Goal: Task Accomplishment & Management: Manage account settings

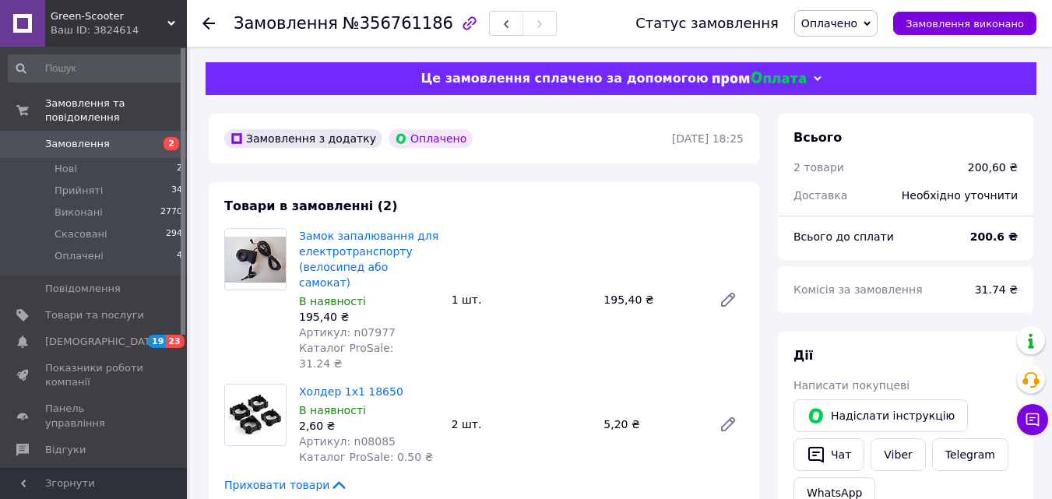
click at [873, 23] on span "Оплачено" at bounding box center [835, 23] width 83 height 26
click at [845, 55] on li "Прийнято" at bounding box center [836, 54] width 82 height 23
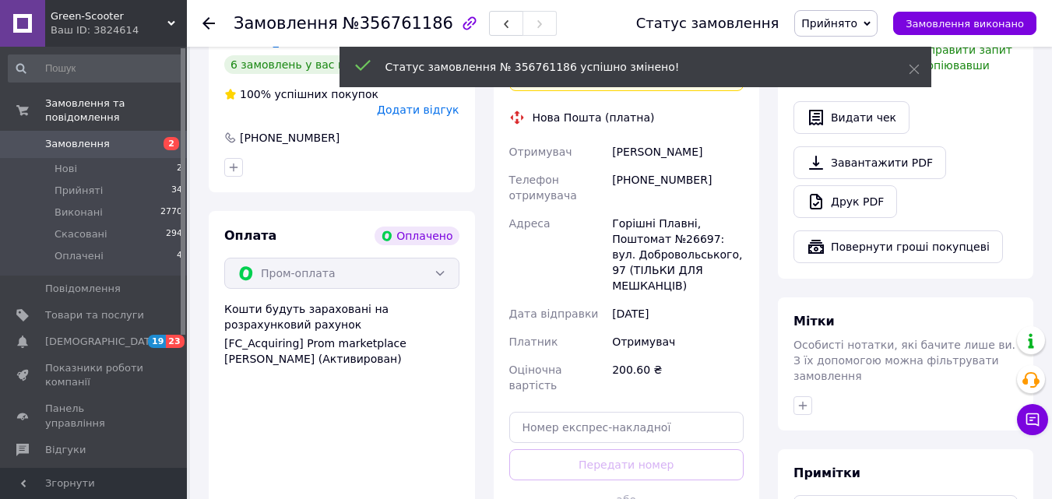
scroll to position [545, 0]
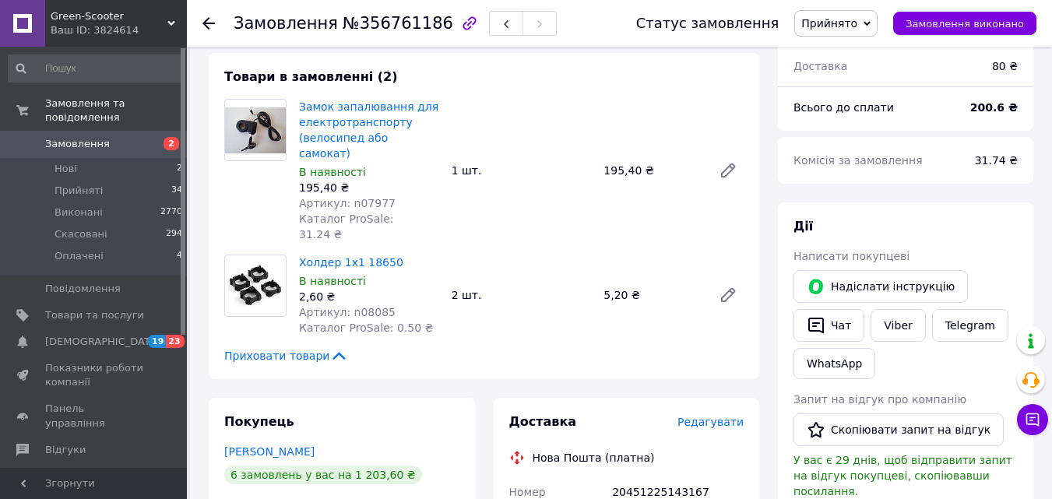
scroll to position [156, 0]
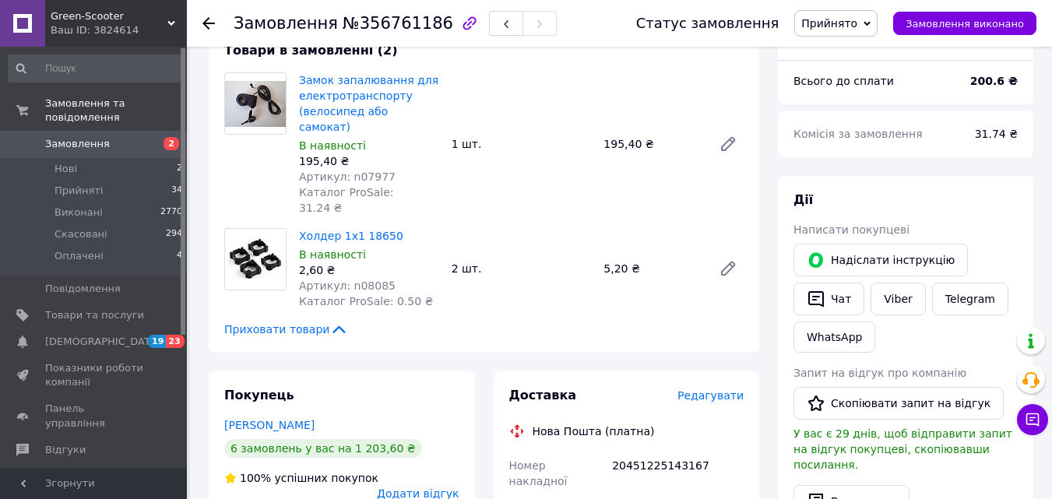
click at [91, 137] on span "Замовлення" at bounding box center [77, 144] width 65 height 14
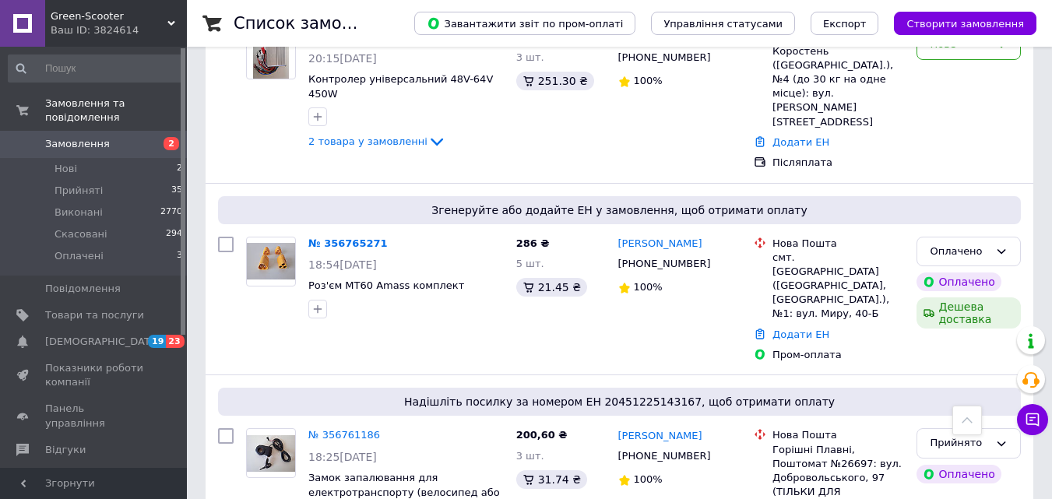
scroll to position [623, 0]
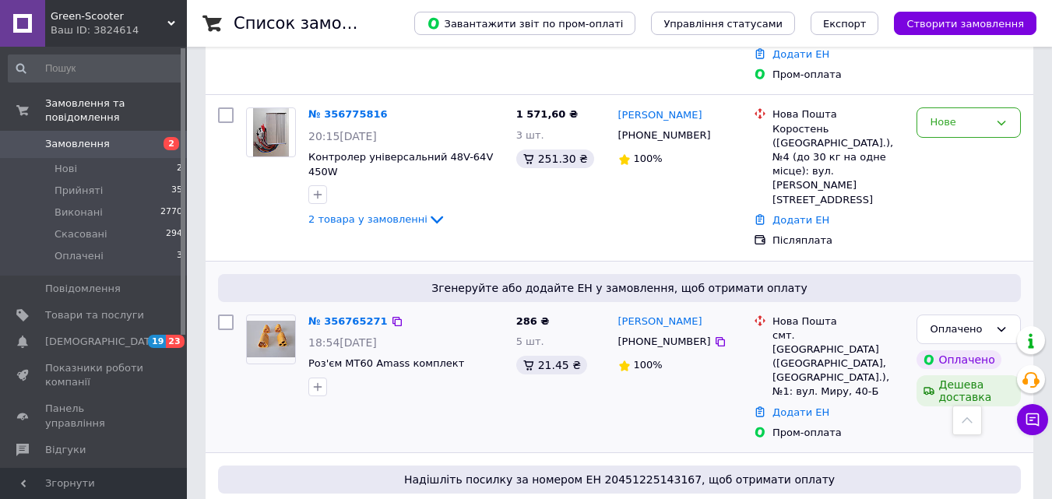
click at [266, 321] on img at bounding box center [271, 339] width 48 height 37
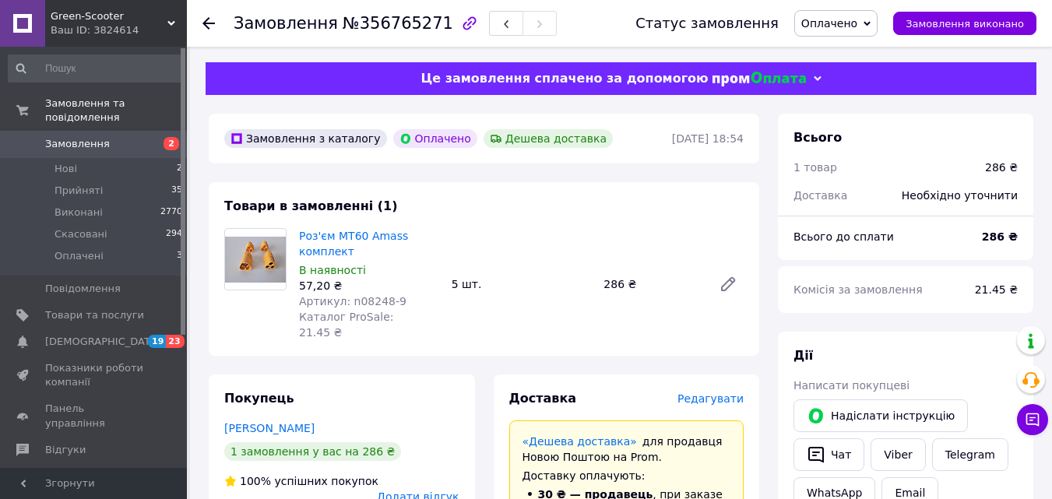
click at [878, 17] on span "Оплачено" at bounding box center [835, 23] width 83 height 26
click at [861, 55] on li "Прийнято" at bounding box center [836, 54] width 82 height 23
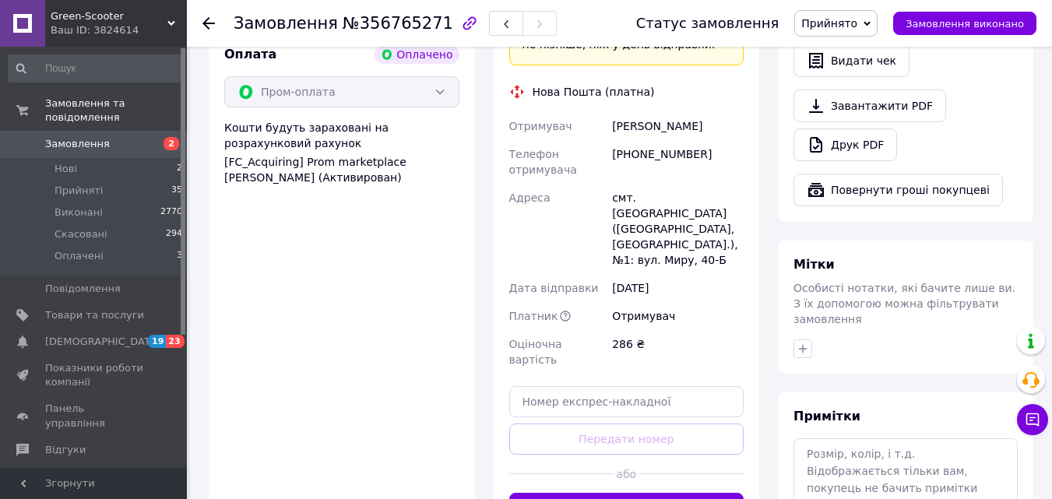
scroll to position [623, 0]
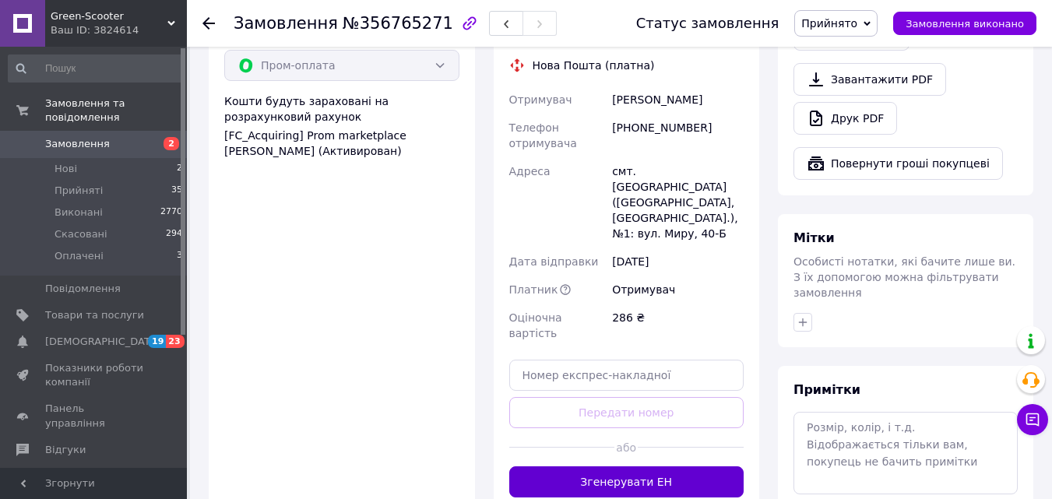
click at [551, 466] on button "Згенерувати ЕН" at bounding box center [626, 481] width 235 height 31
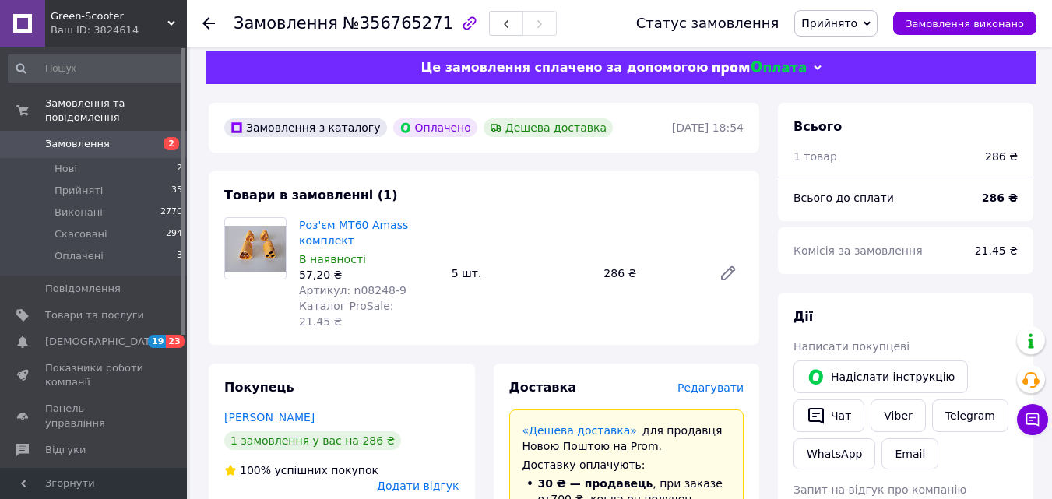
scroll to position [0, 0]
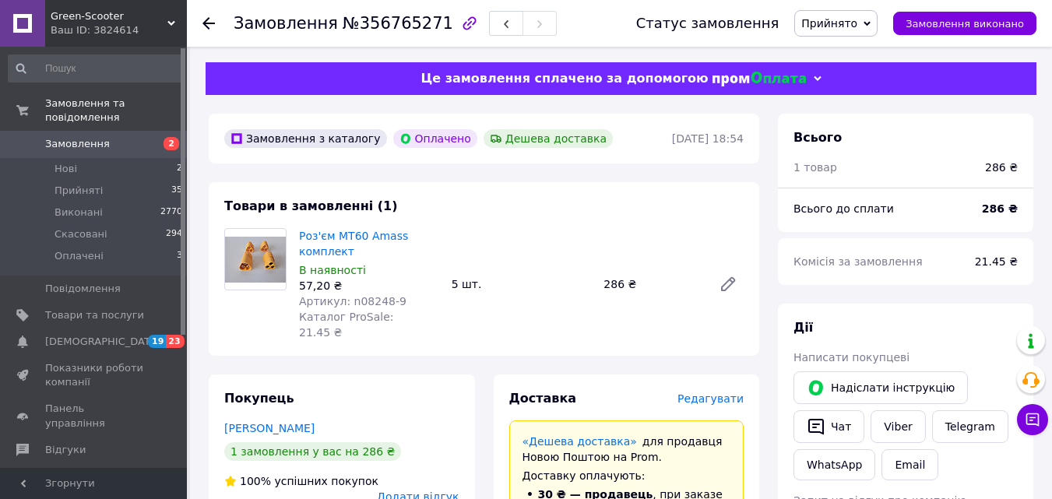
click at [102, 137] on span "Замовлення" at bounding box center [94, 144] width 99 height 14
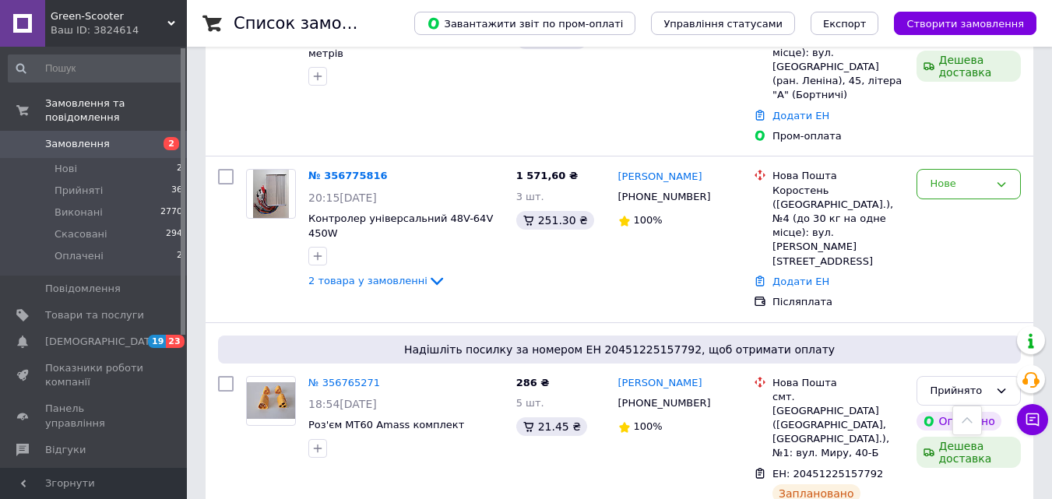
scroll to position [545, 0]
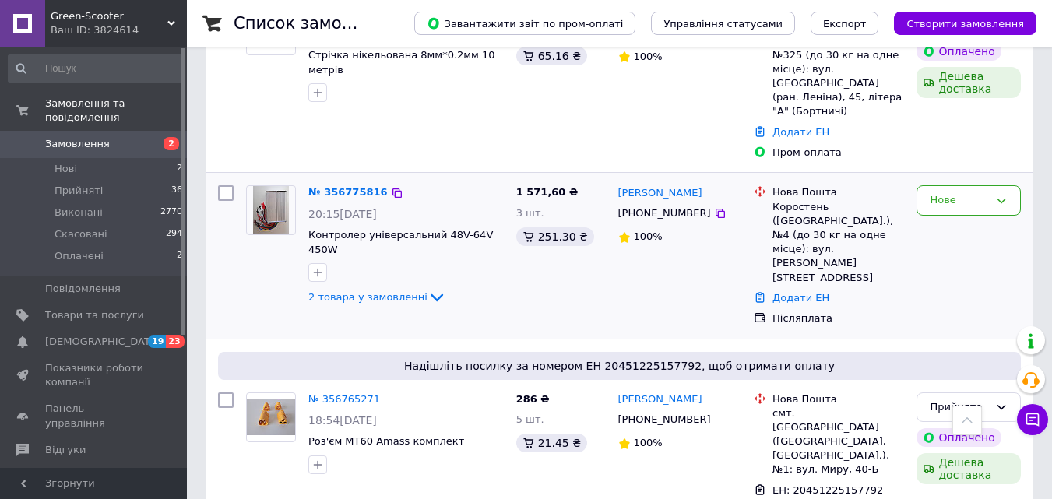
click at [263, 186] on img at bounding box center [271, 210] width 37 height 48
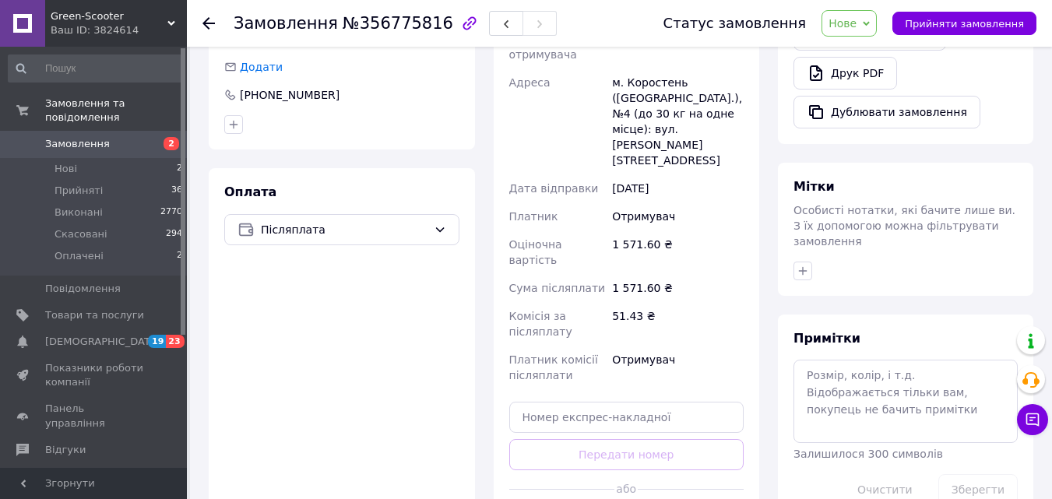
scroll to position [623, 0]
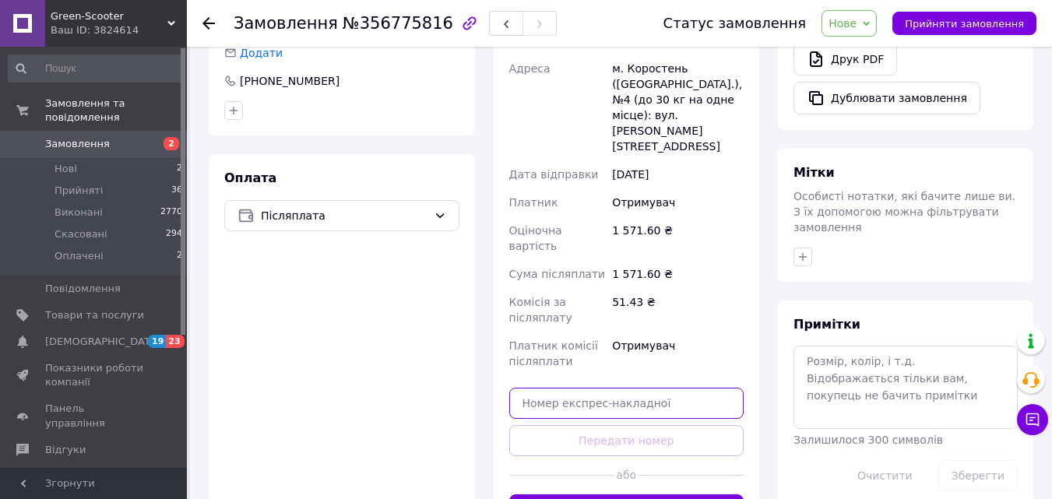
click at [590, 388] on input "text" at bounding box center [626, 403] width 235 height 31
paste input "20451225169724"
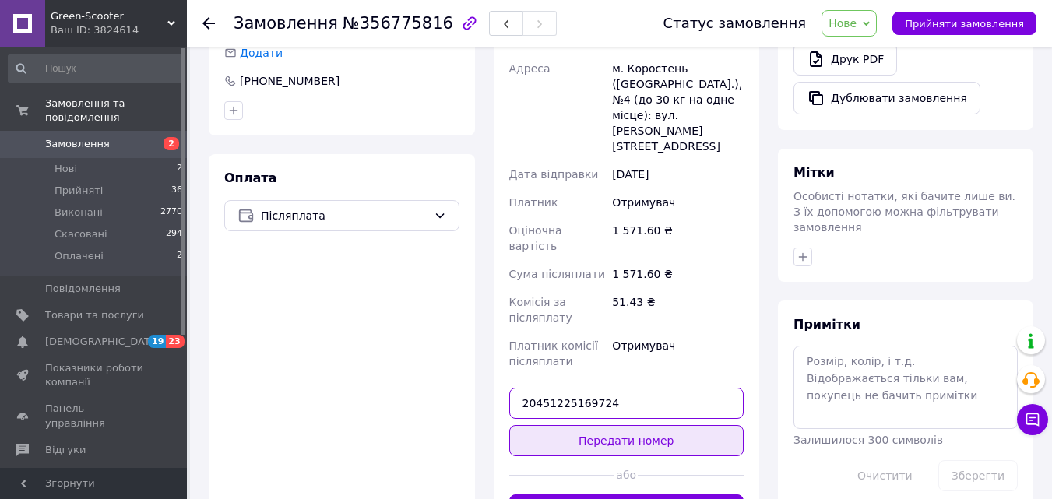
type input "20451225169724"
click at [597, 425] on button "Передати номер" at bounding box center [626, 440] width 235 height 31
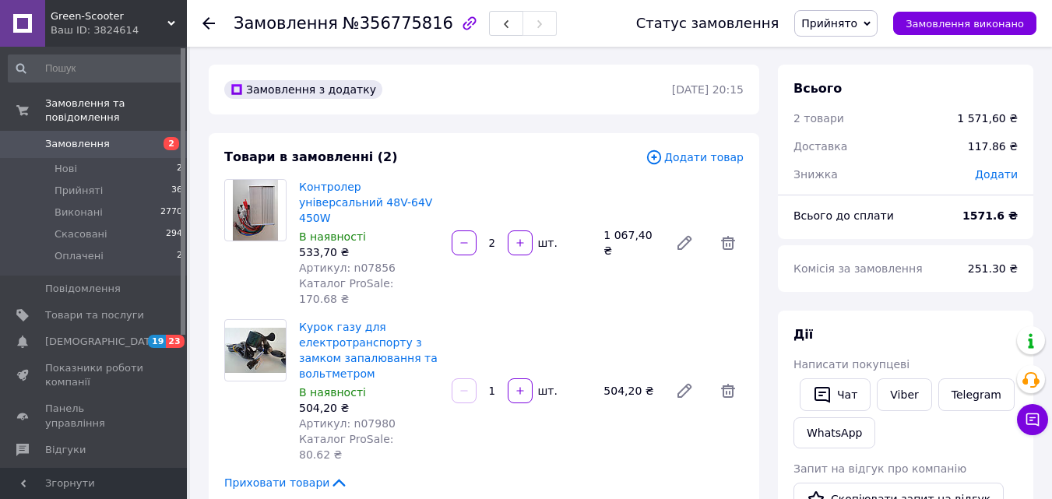
scroll to position [0, 0]
click at [63, 137] on span "Замовлення" at bounding box center [77, 144] width 65 height 14
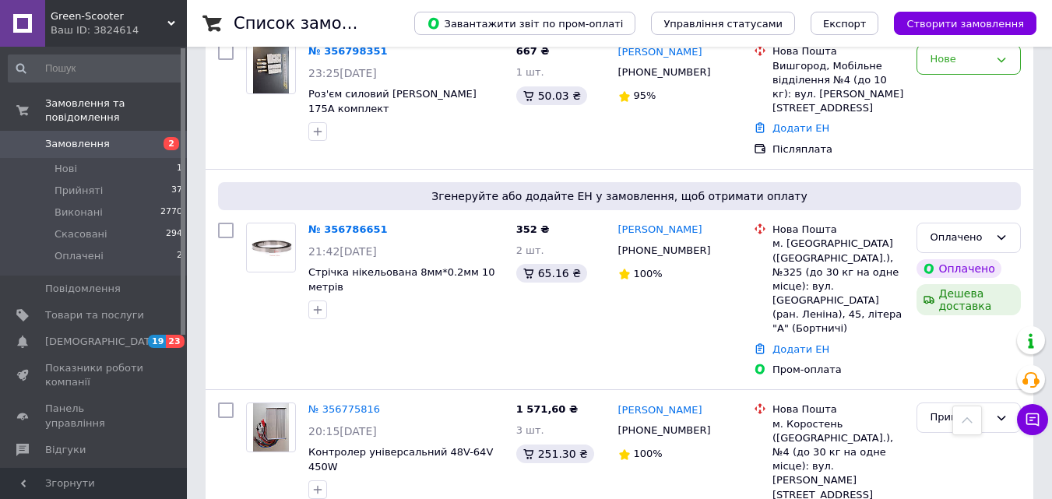
scroll to position [312, 0]
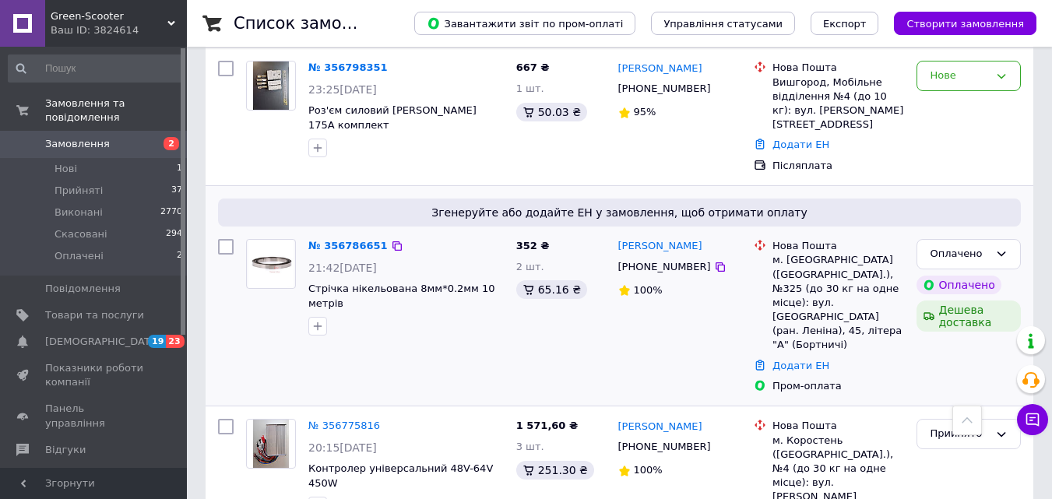
click at [262, 260] on img at bounding box center [271, 264] width 46 height 48
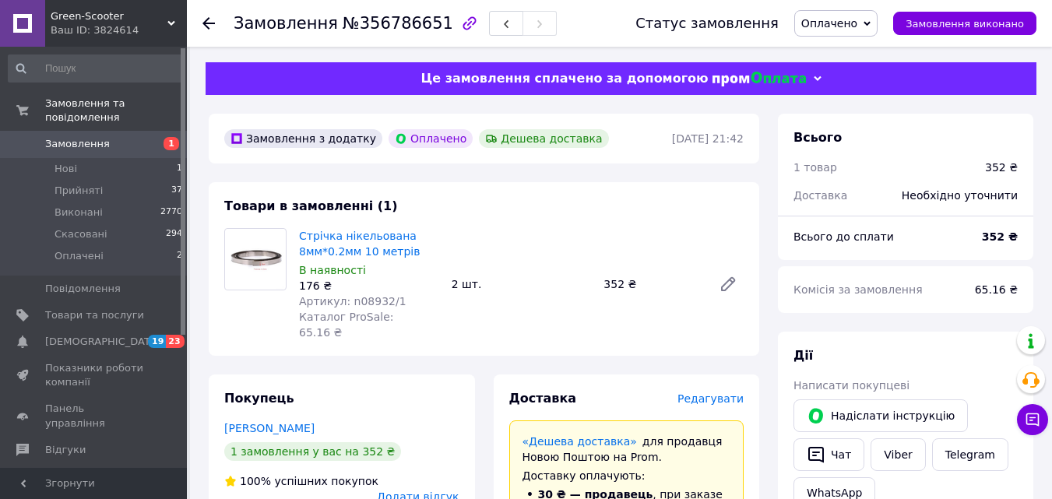
click at [878, 18] on span "Оплачено" at bounding box center [835, 23] width 83 height 26
click at [854, 49] on li "Прийнято" at bounding box center [836, 54] width 82 height 23
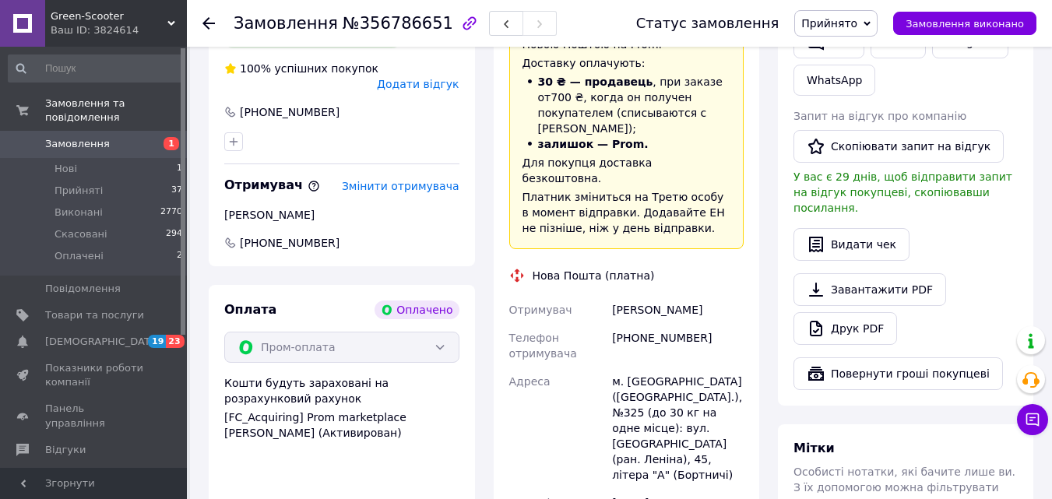
scroll to position [623, 0]
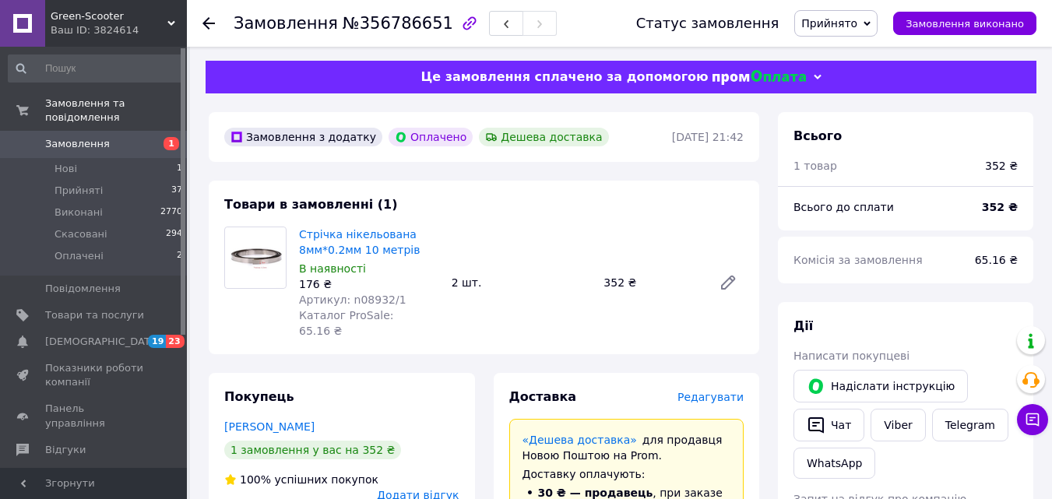
scroll to position [0, 0]
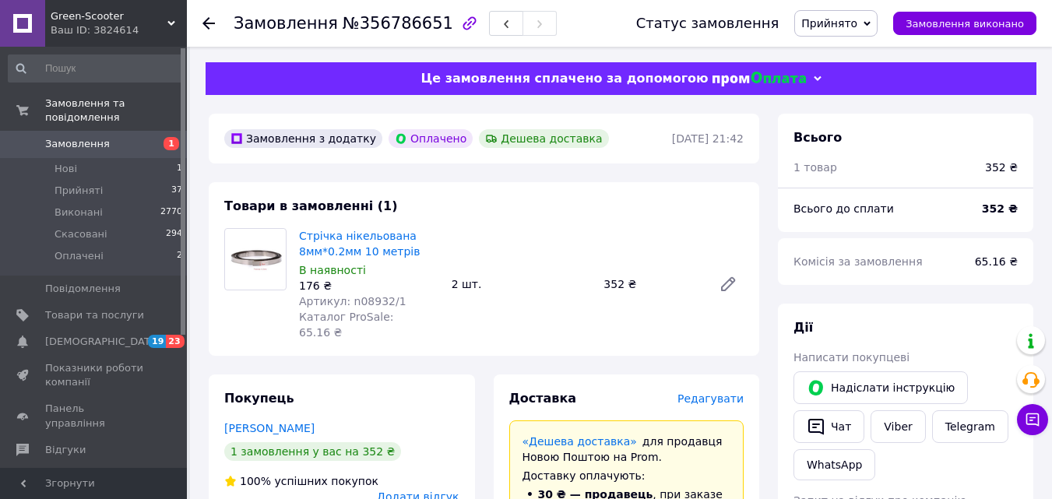
click at [99, 131] on link "Замовлення 1" at bounding box center [96, 144] width 192 height 26
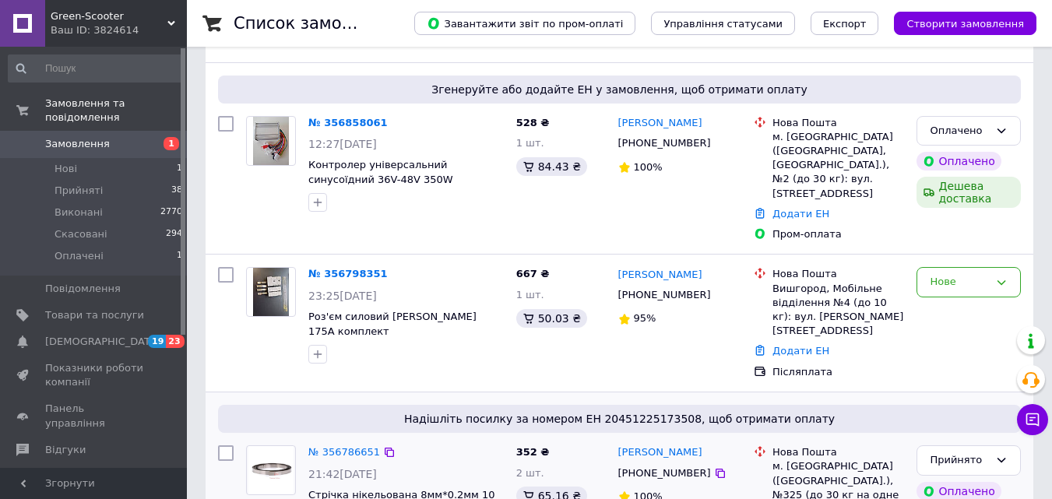
scroll to position [78, 0]
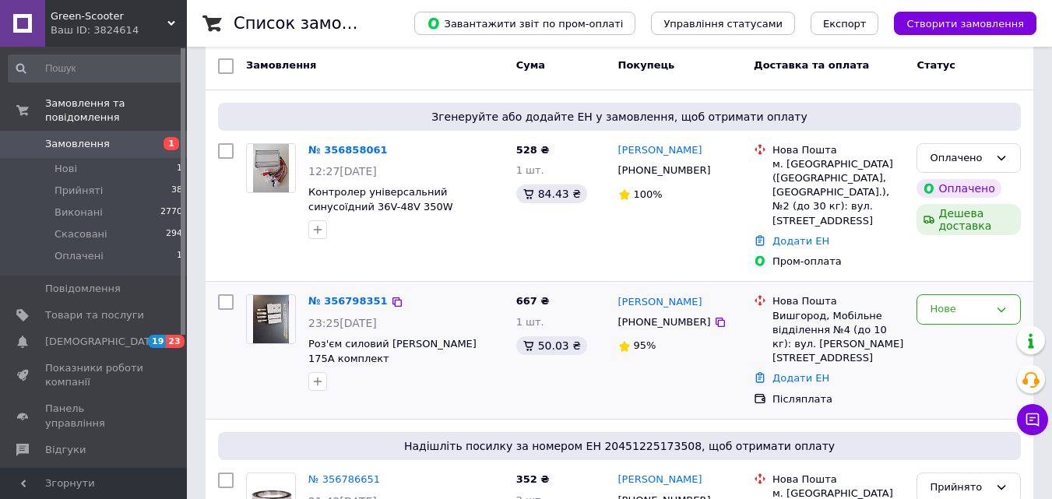
click at [269, 320] on img at bounding box center [271, 319] width 37 height 48
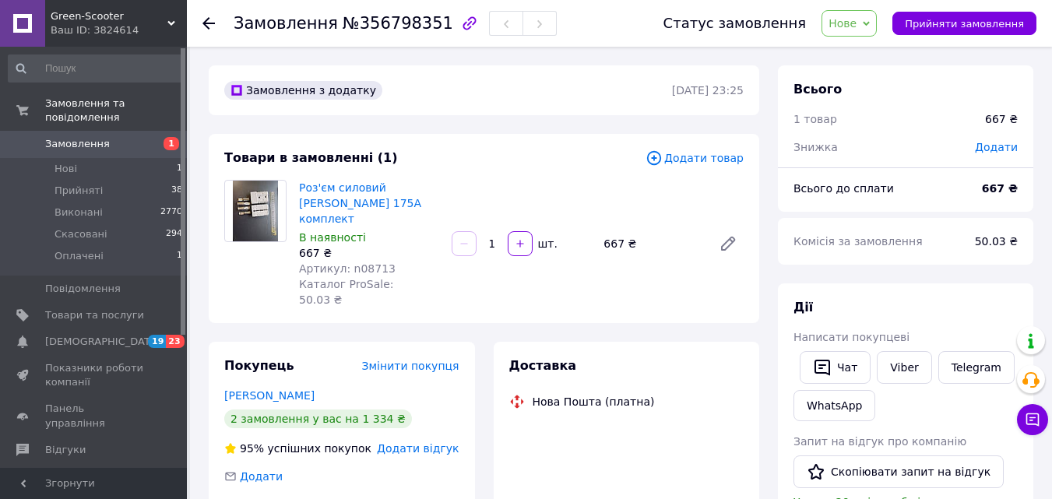
click at [83, 137] on span "Замовлення" at bounding box center [77, 144] width 65 height 14
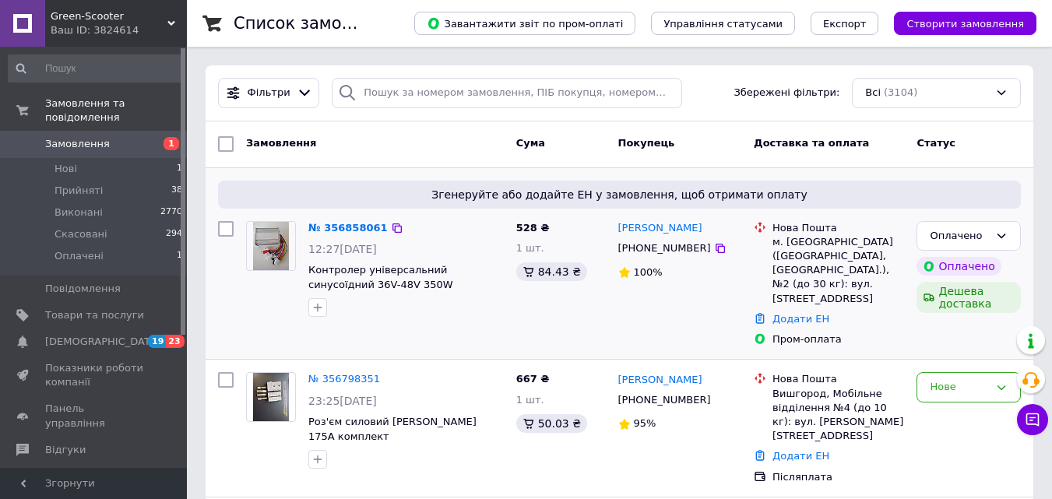
click at [266, 234] on img at bounding box center [271, 246] width 37 height 48
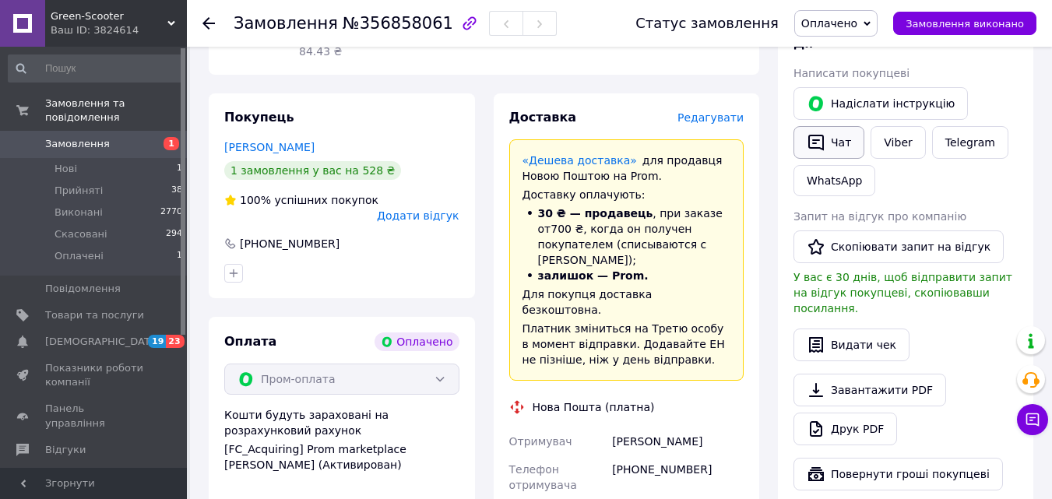
scroll to position [312, 0]
click at [871, 22] on icon at bounding box center [867, 23] width 7 height 7
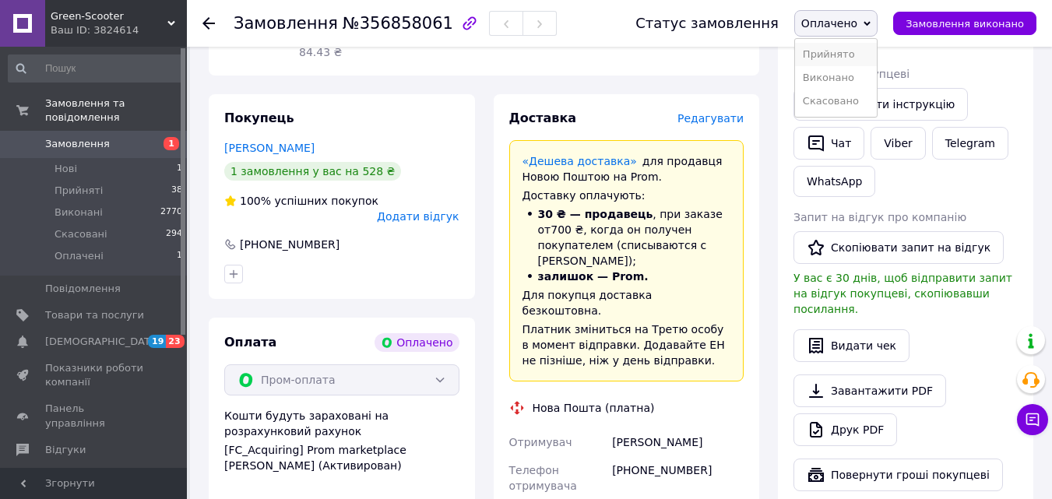
click at [840, 52] on li "Прийнято" at bounding box center [836, 54] width 82 height 23
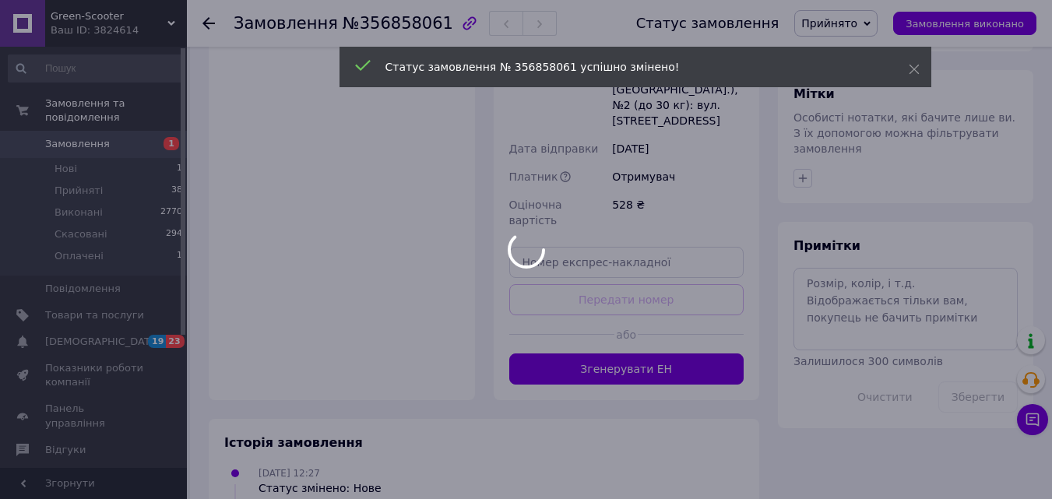
scroll to position [779, 0]
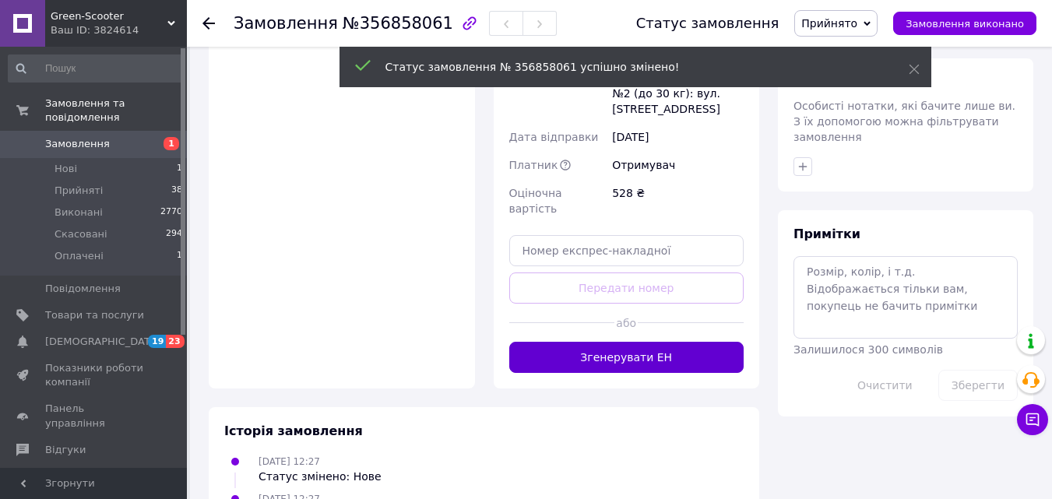
click at [635, 342] on button "Згенерувати ЕН" at bounding box center [626, 357] width 235 height 31
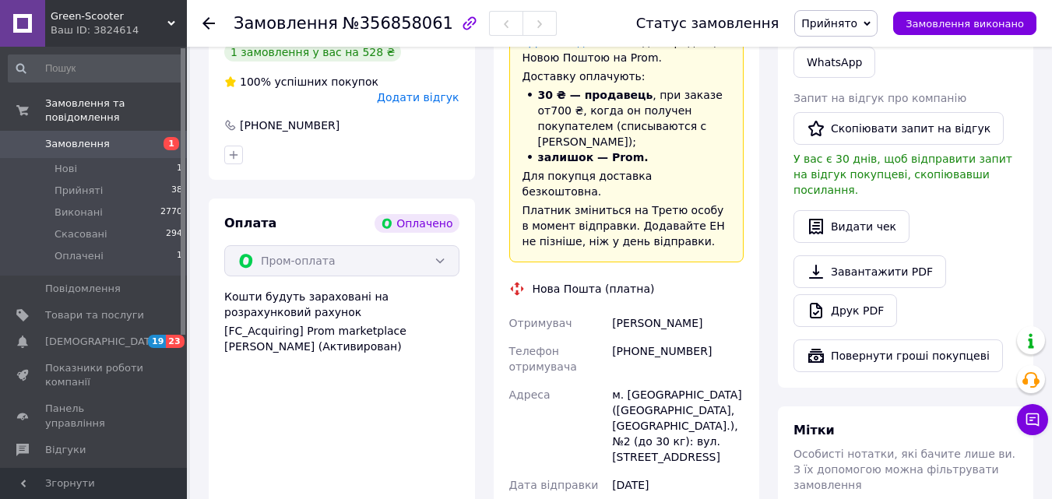
scroll to position [389, 0]
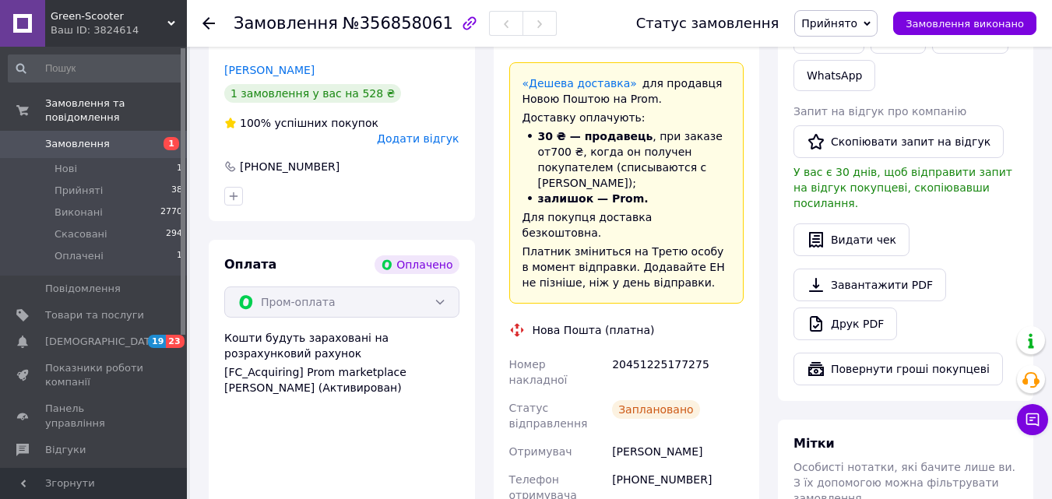
click at [62, 137] on span "Замовлення" at bounding box center [77, 144] width 65 height 14
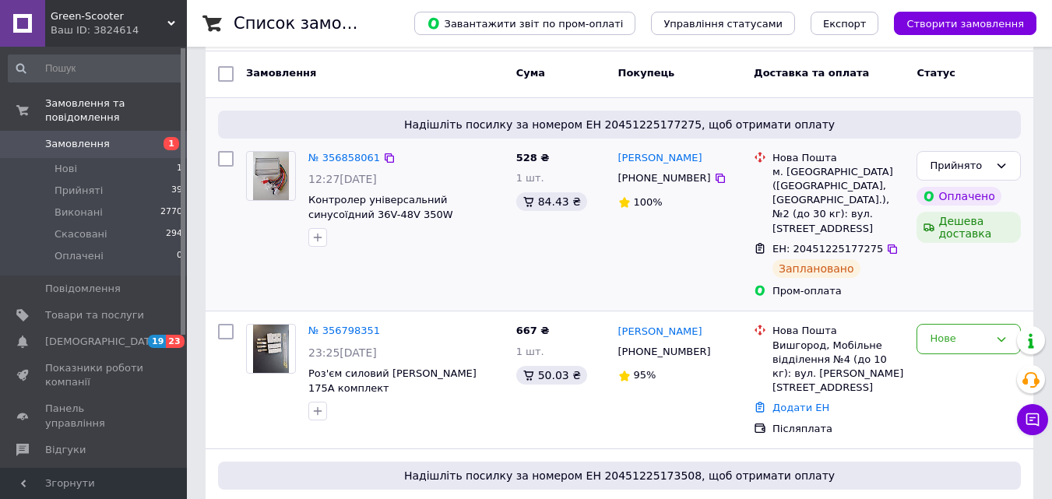
scroll to position [78, 0]
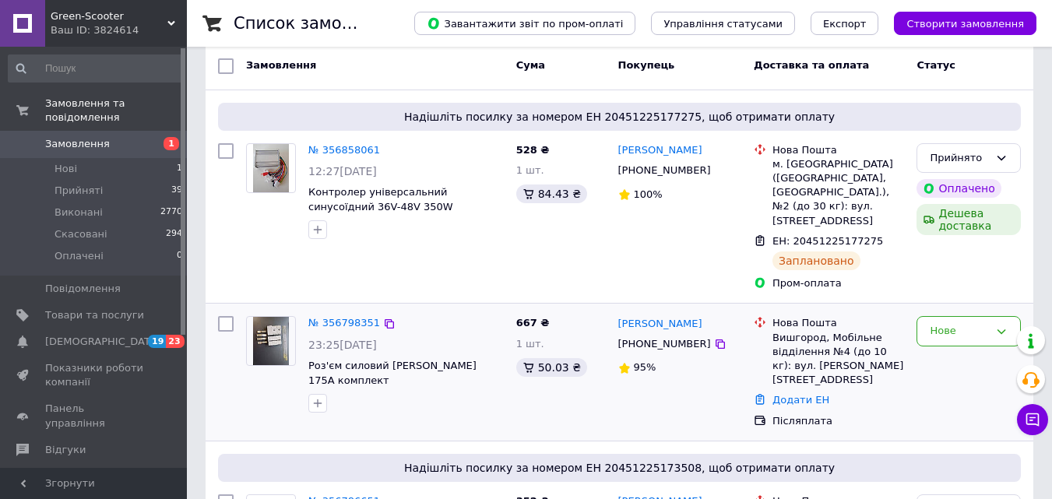
click at [276, 340] on img at bounding box center [271, 341] width 37 height 48
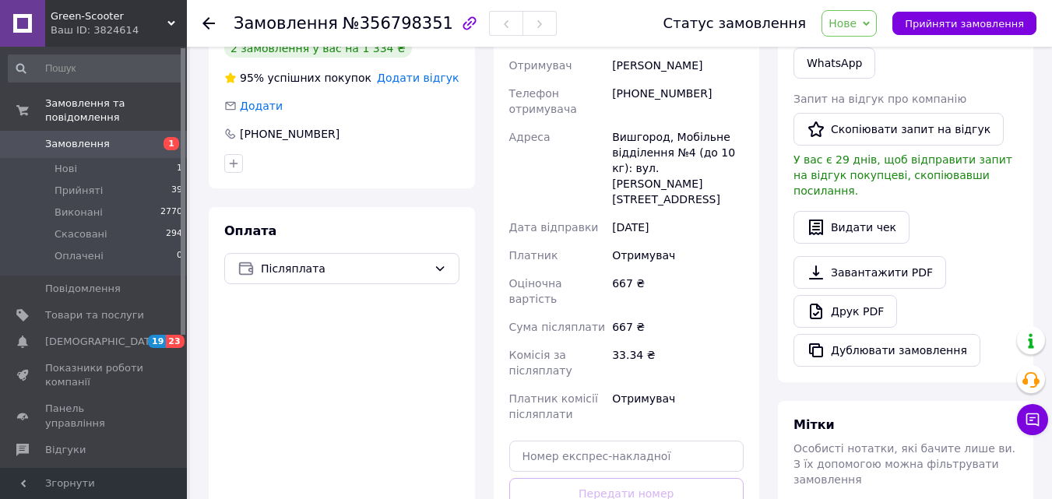
scroll to position [389, 0]
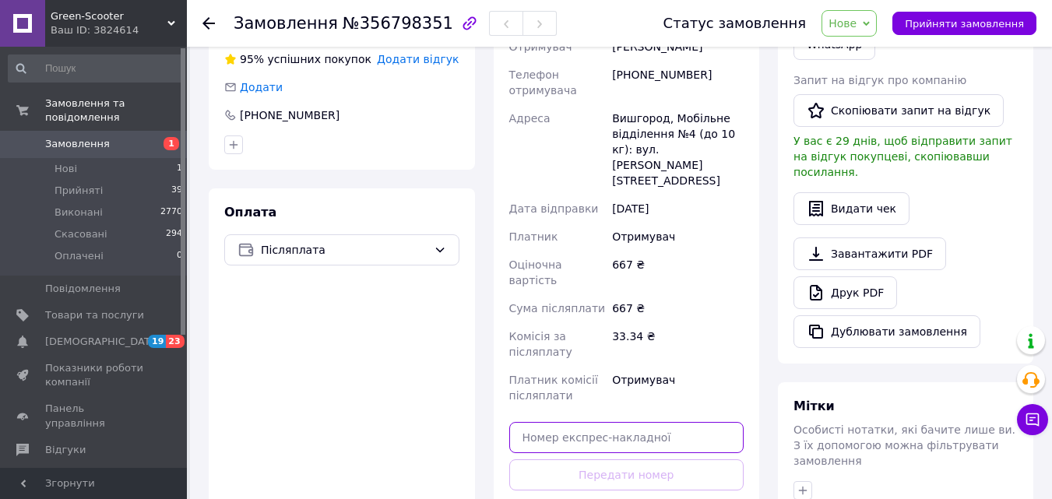
click at [556, 422] on input "text" at bounding box center [626, 437] width 235 height 31
paste input "20451225184088"
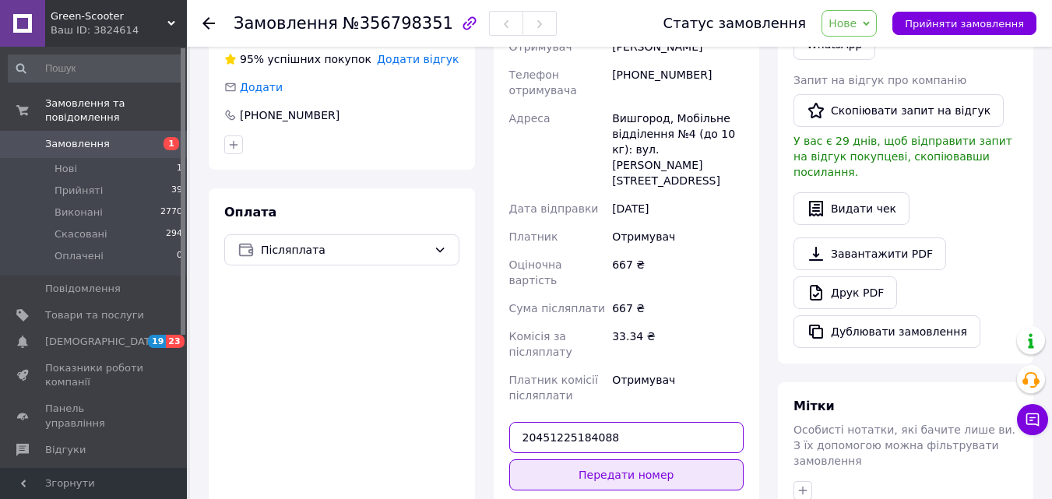
type input "20451225184088"
click at [583, 459] on button "Передати номер" at bounding box center [626, 474] width 235 height 31
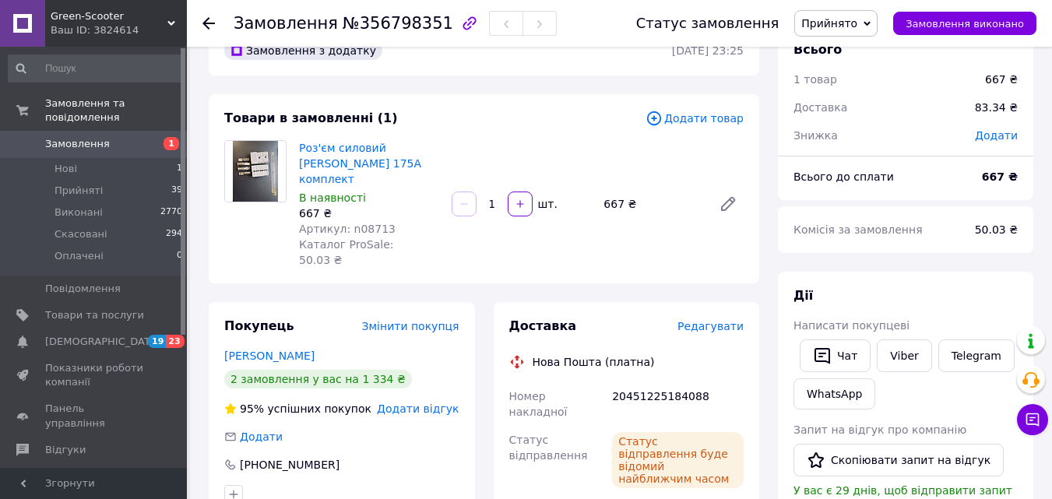
scroll to position [0, 0]
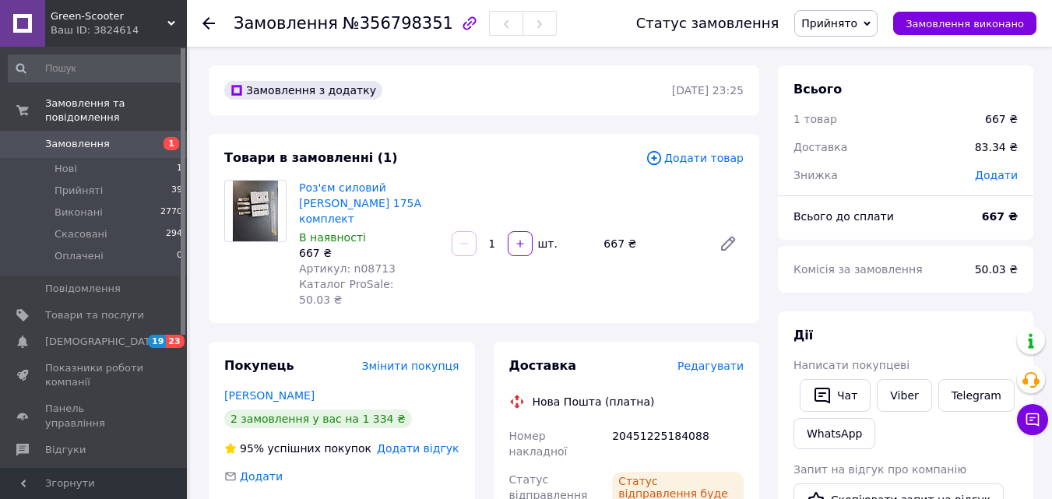
click at [87, 137] on span "Замовлення" at bounding box center [77, 144] width 65 height 14
